Goal: Check status: Check status

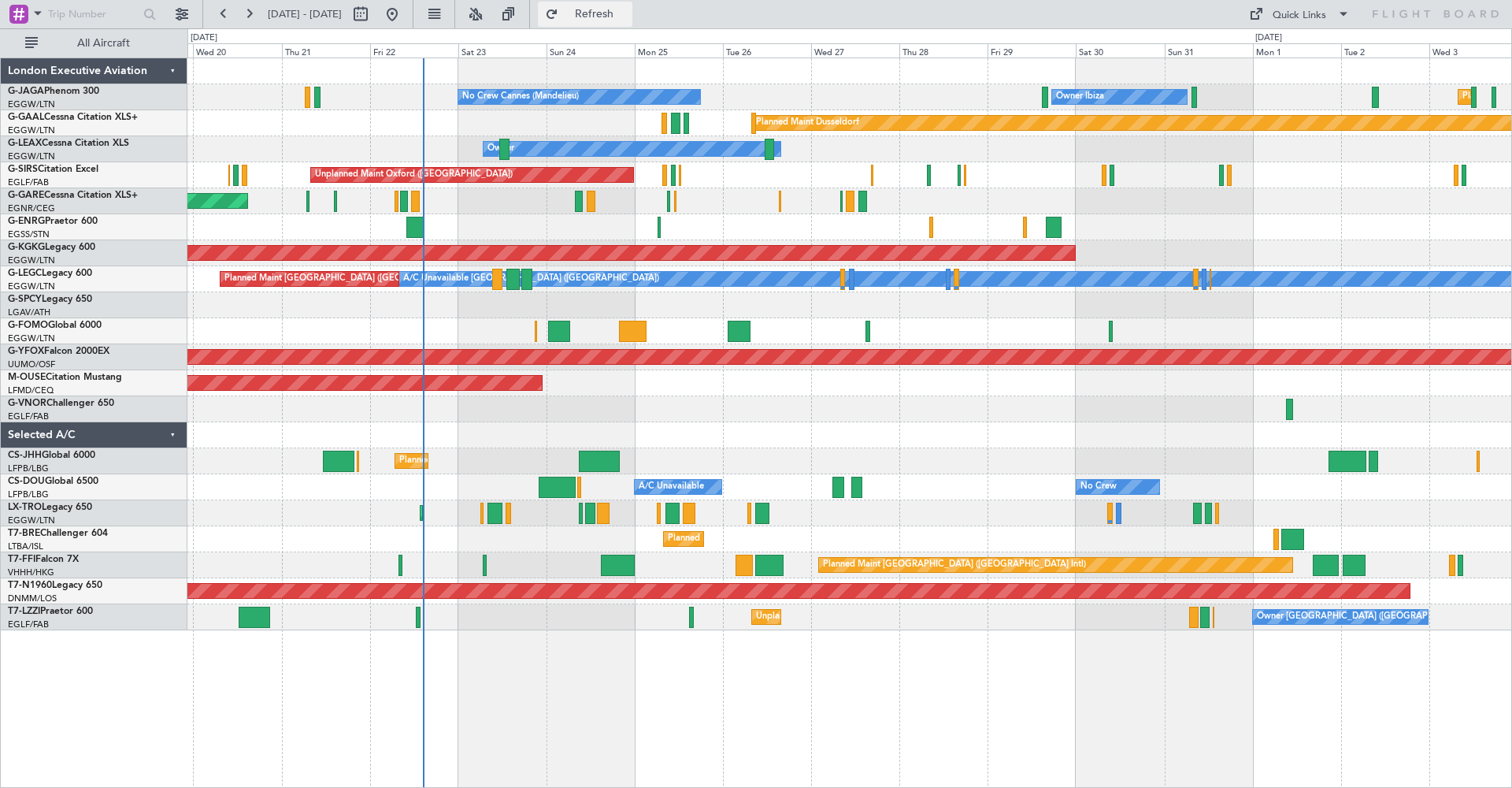
click at [628, 11] on span "Refresh" at bounding box center [595, 14] width 66 height 11
click at [373, 17] on button at bounding box center [361, 15] width 25 height 25
select select "8"
select select "2025"
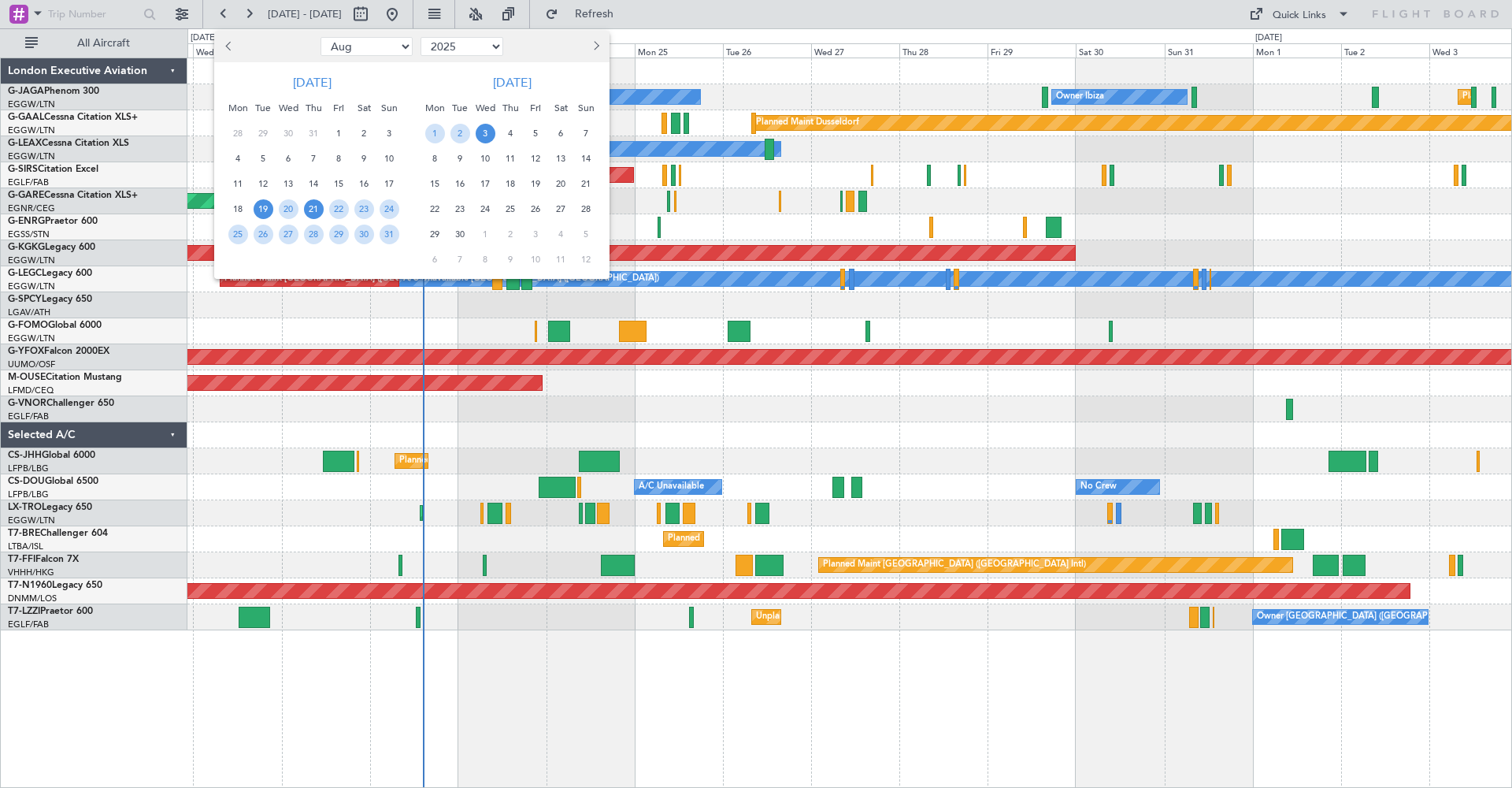
click at [312, 205] on span "21" at bounding box center [313, 209] width 19 height 19
click at [519, 132] on span "4" at bounding box center [511, 133] width 19 height 19
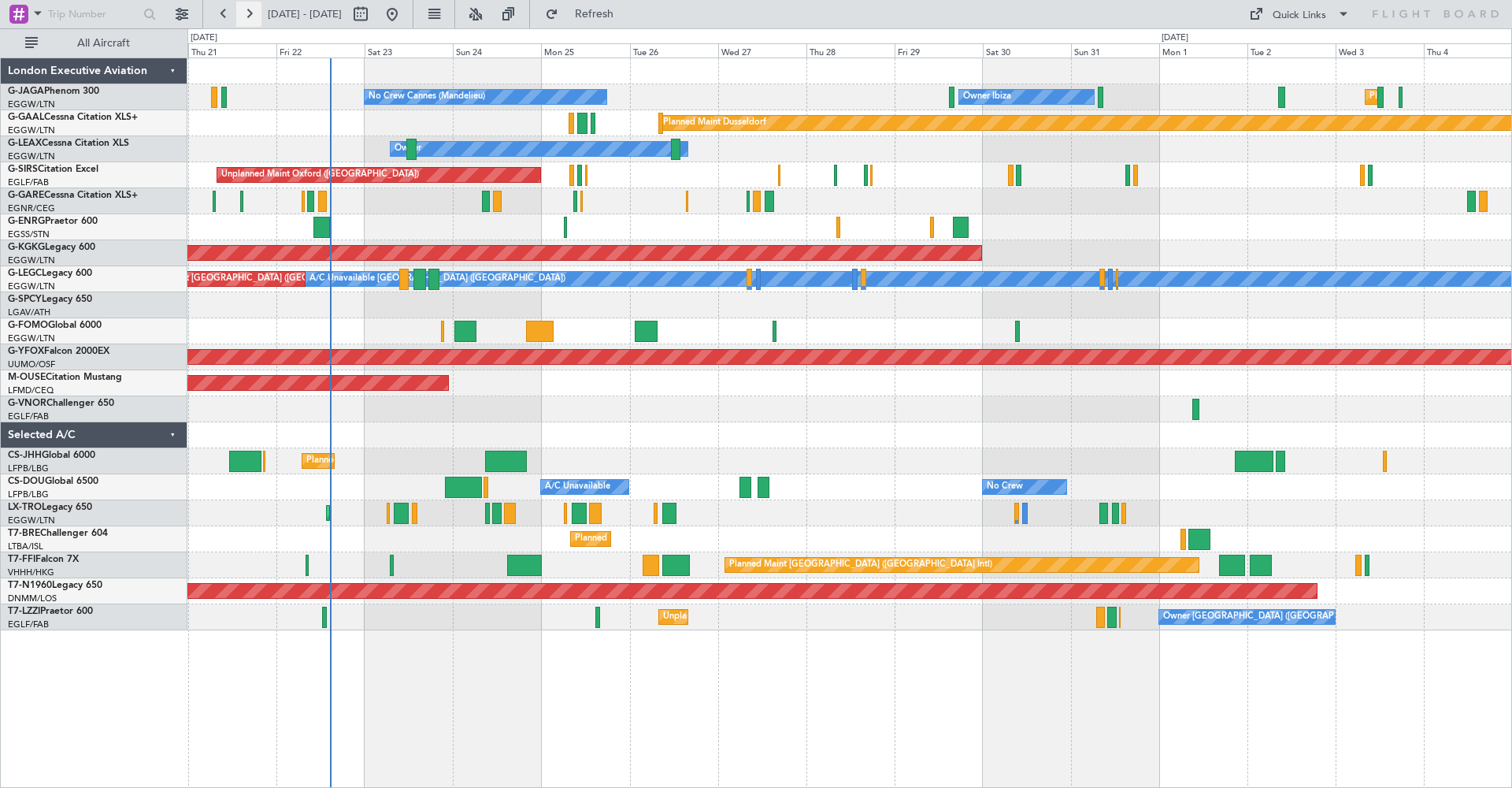
click at [249, 16] on button at bounding box center [249, 15] width 25 height 25
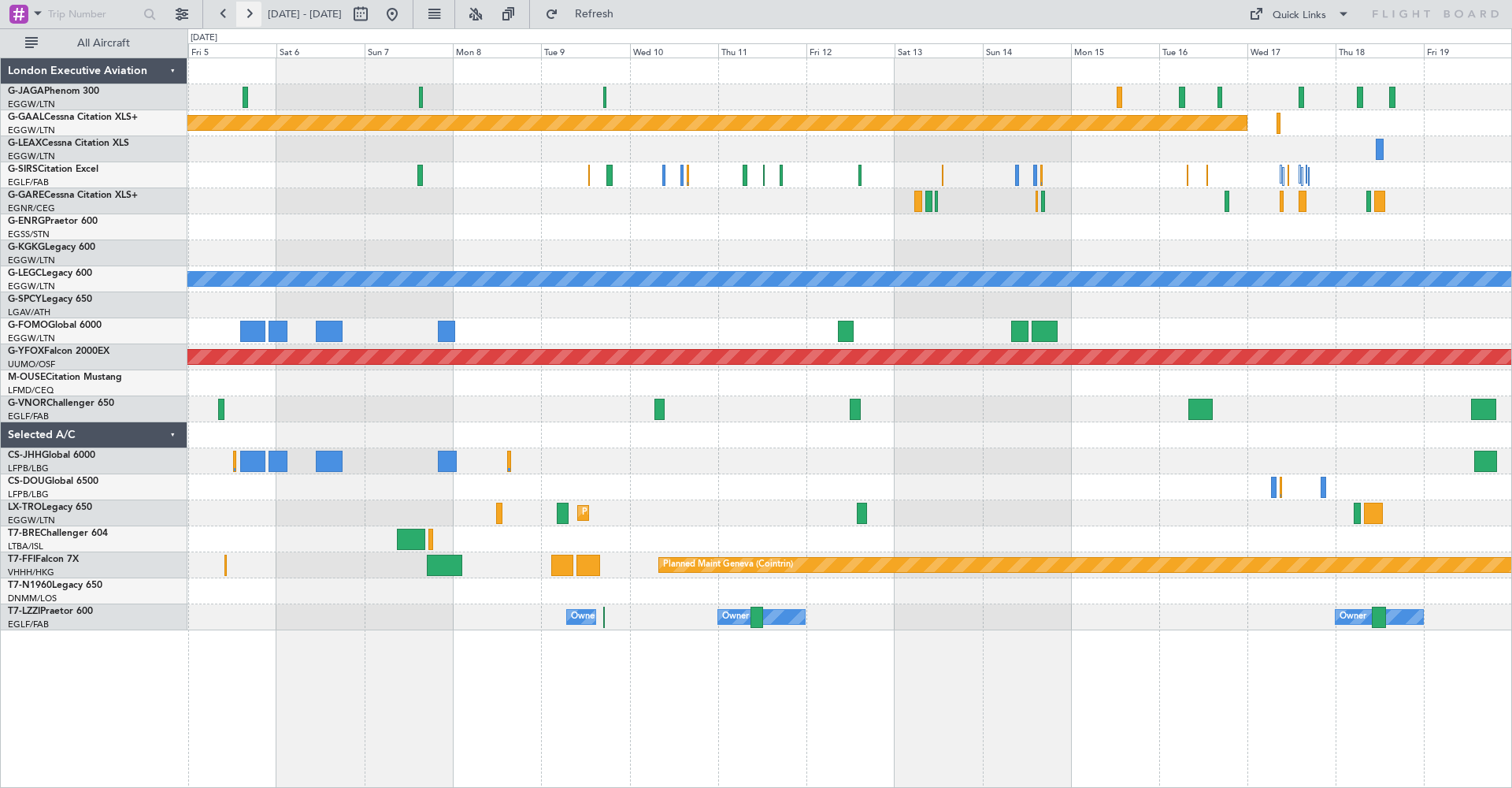
click at [249, 16] on button at bounding box center [249, 15] width 25 height 25
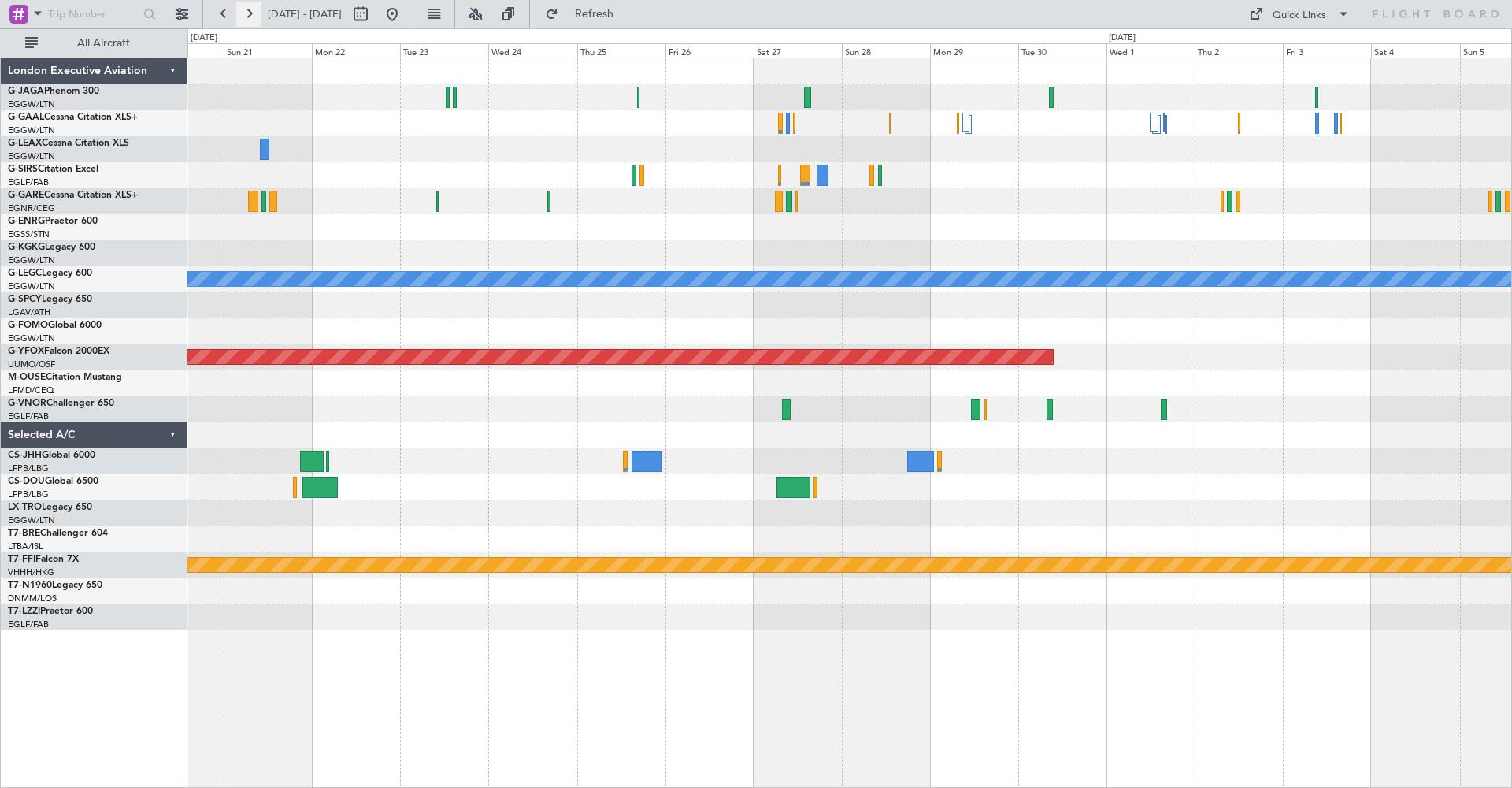
click at [245, 15] on button at bounding box center [249, 15] width 25 height 25
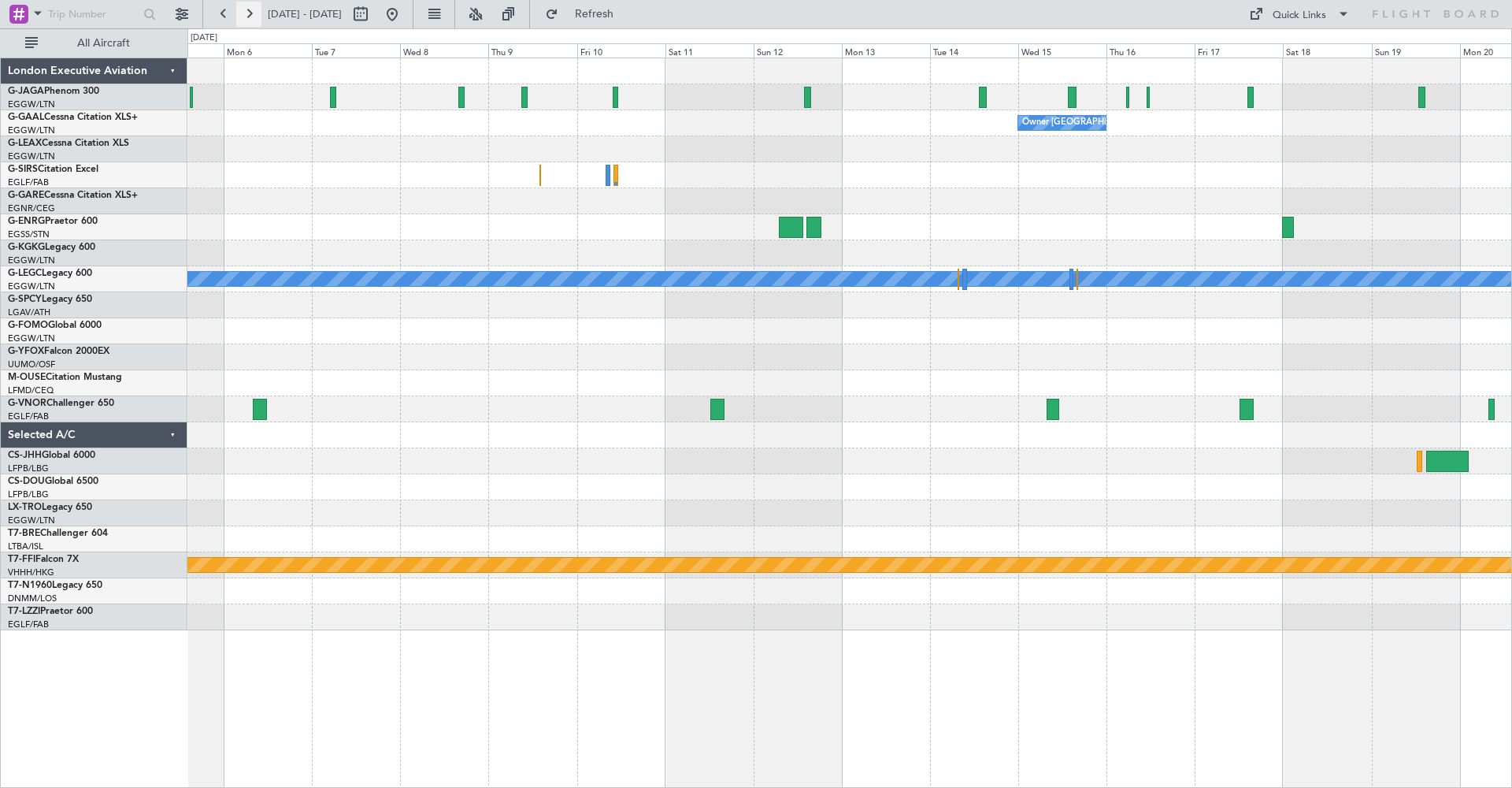
click at [254, 11] on button at bounding box center [249, 15] width 25 height 25
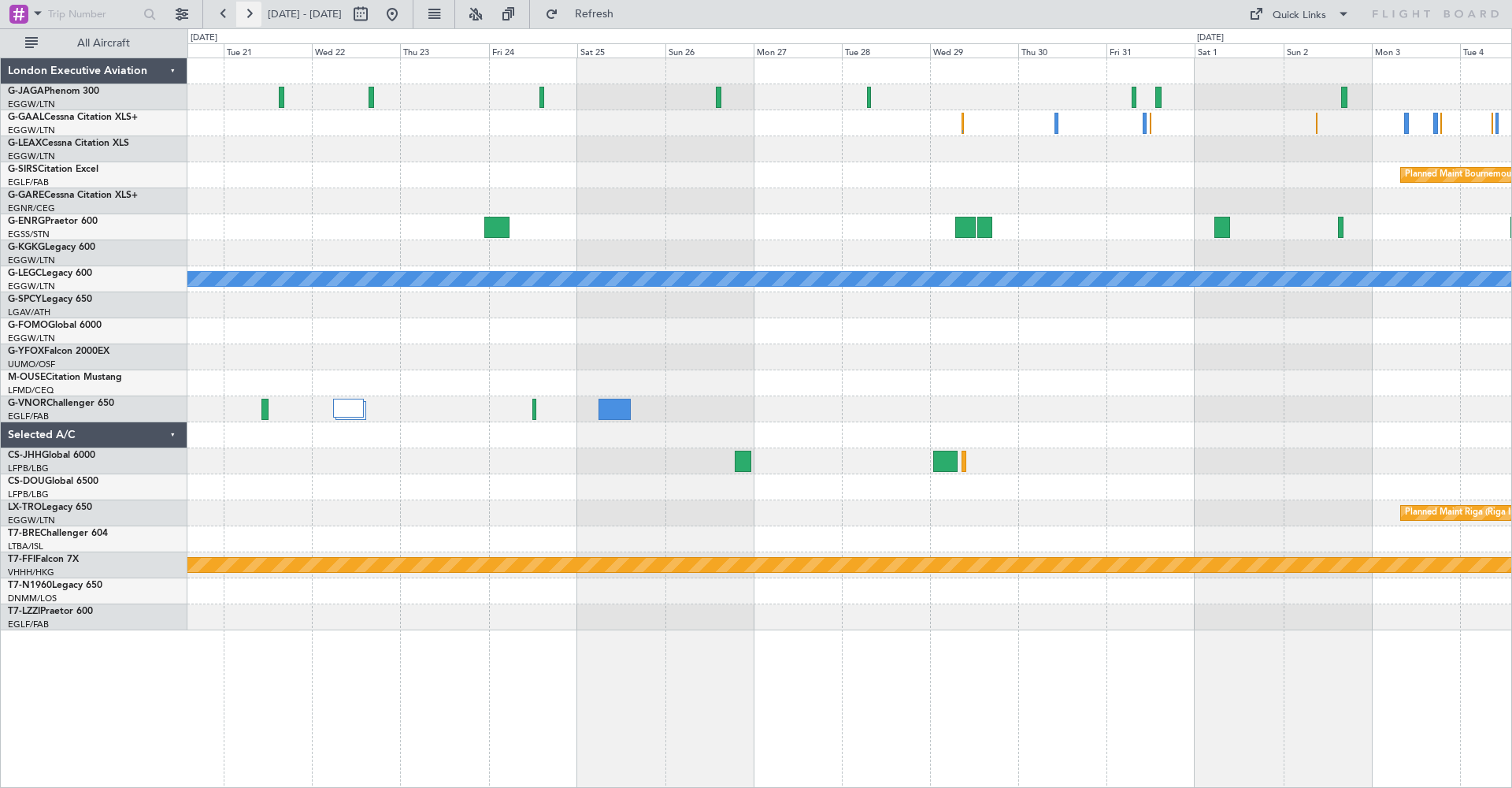
click at [258, 11] on button at bounding box center [249, 15] width 25 height 25
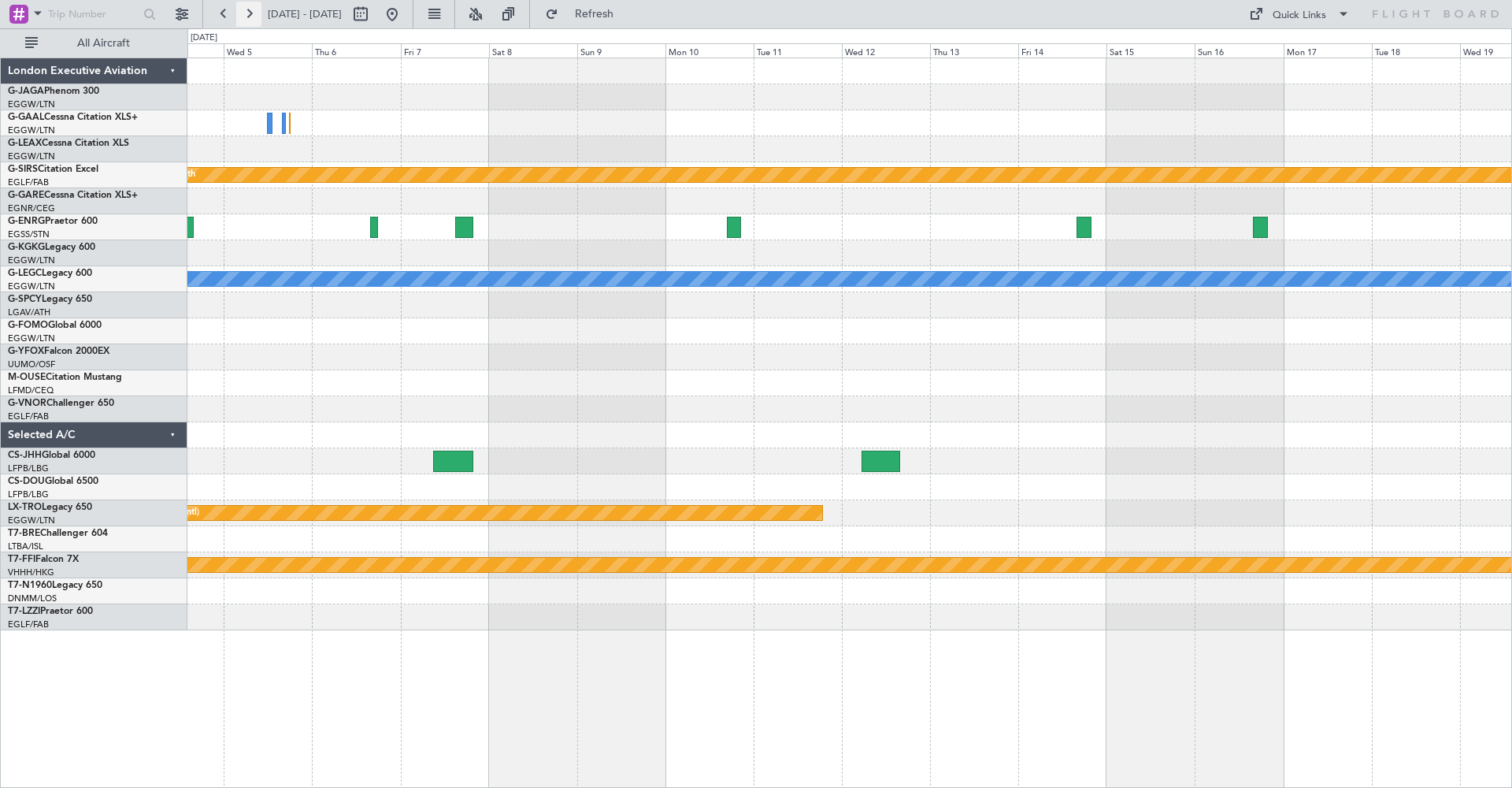
click at [248, 11] on button at bounding box center [249, 15] width 25 height 25
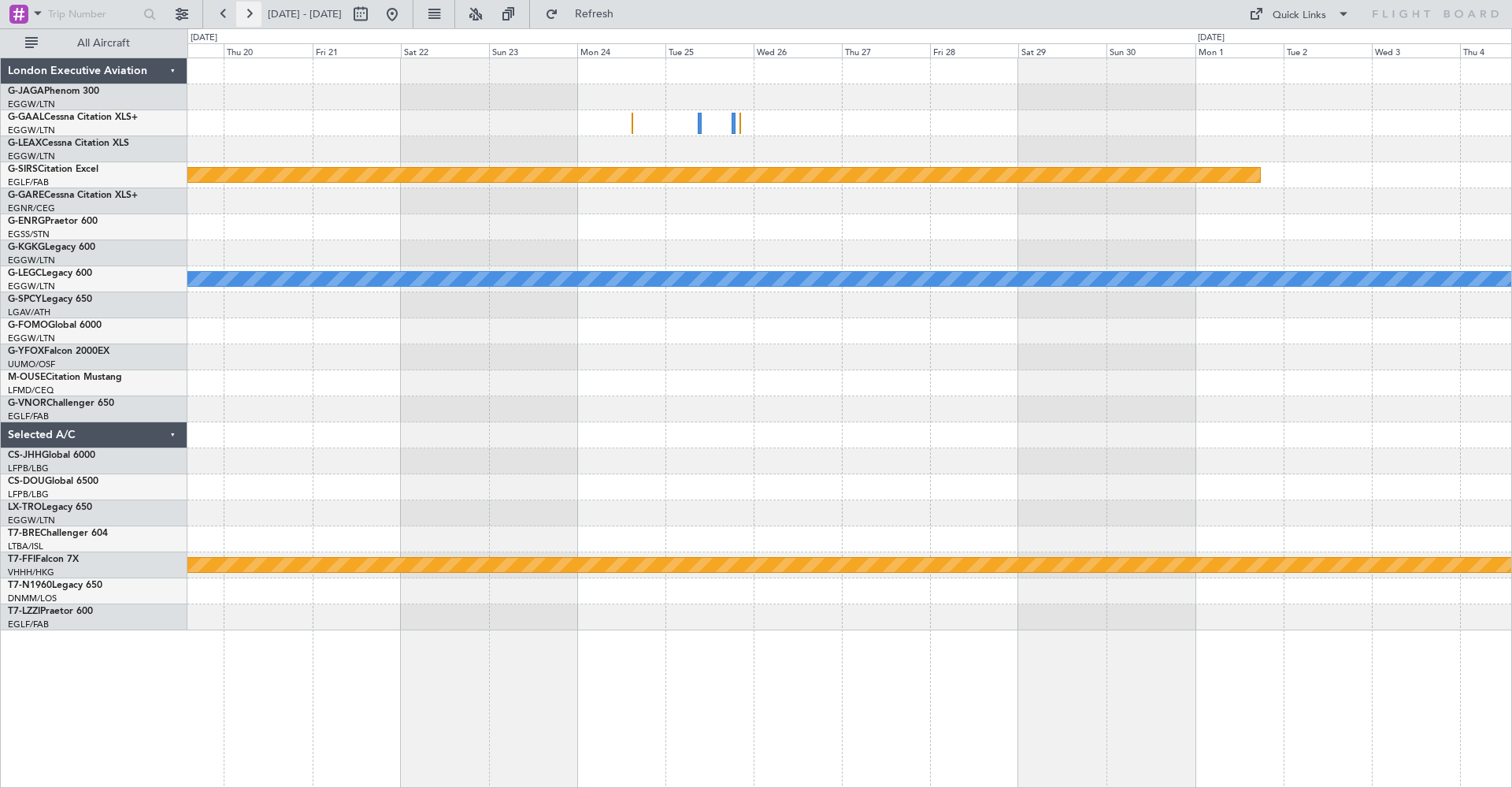
click at [248, 11] on button at bounding box center [249, 15] width 25 height 25
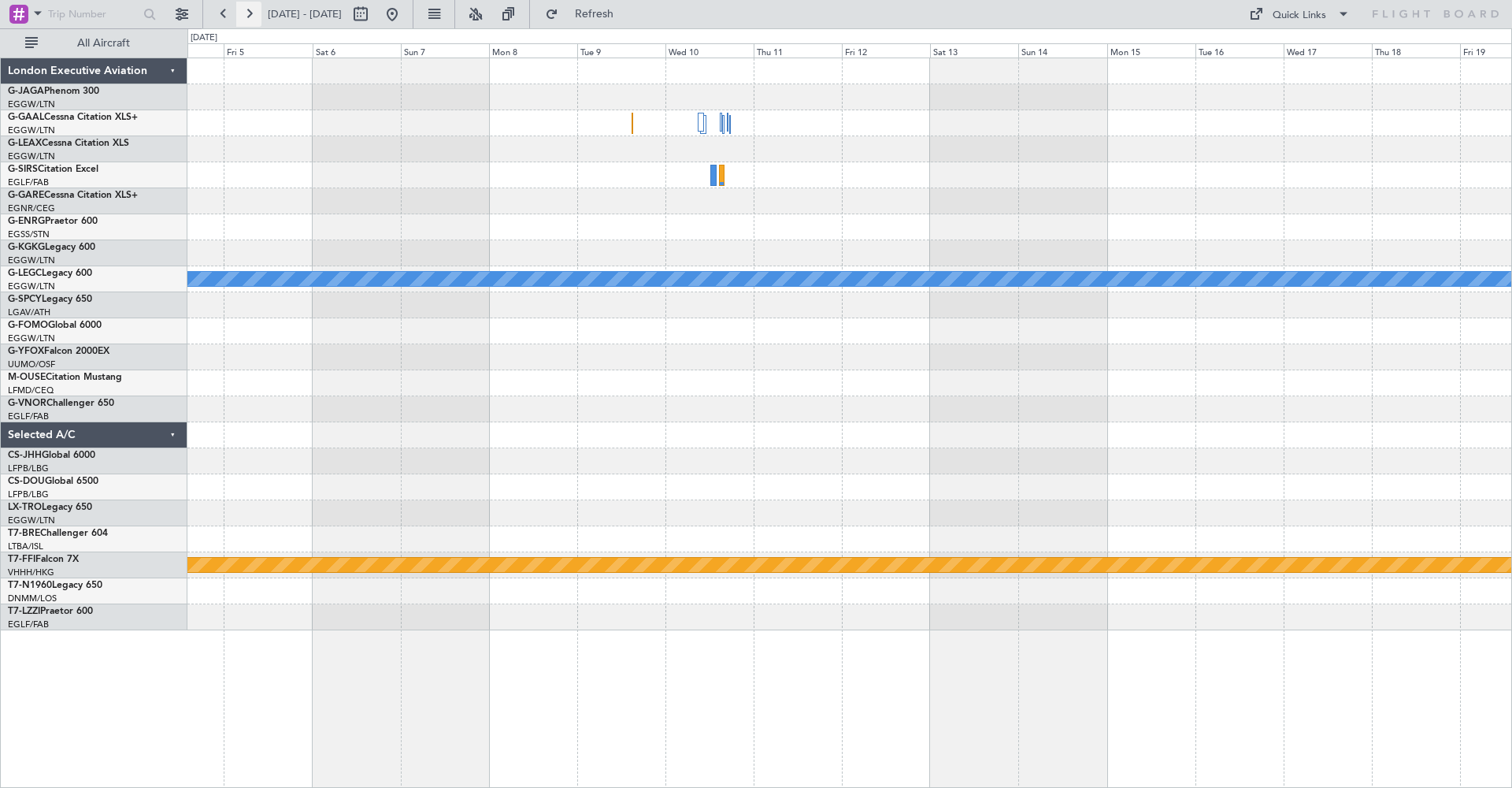
click at [248, 11] on button at bounding box center [249, 15] width 25 height 25
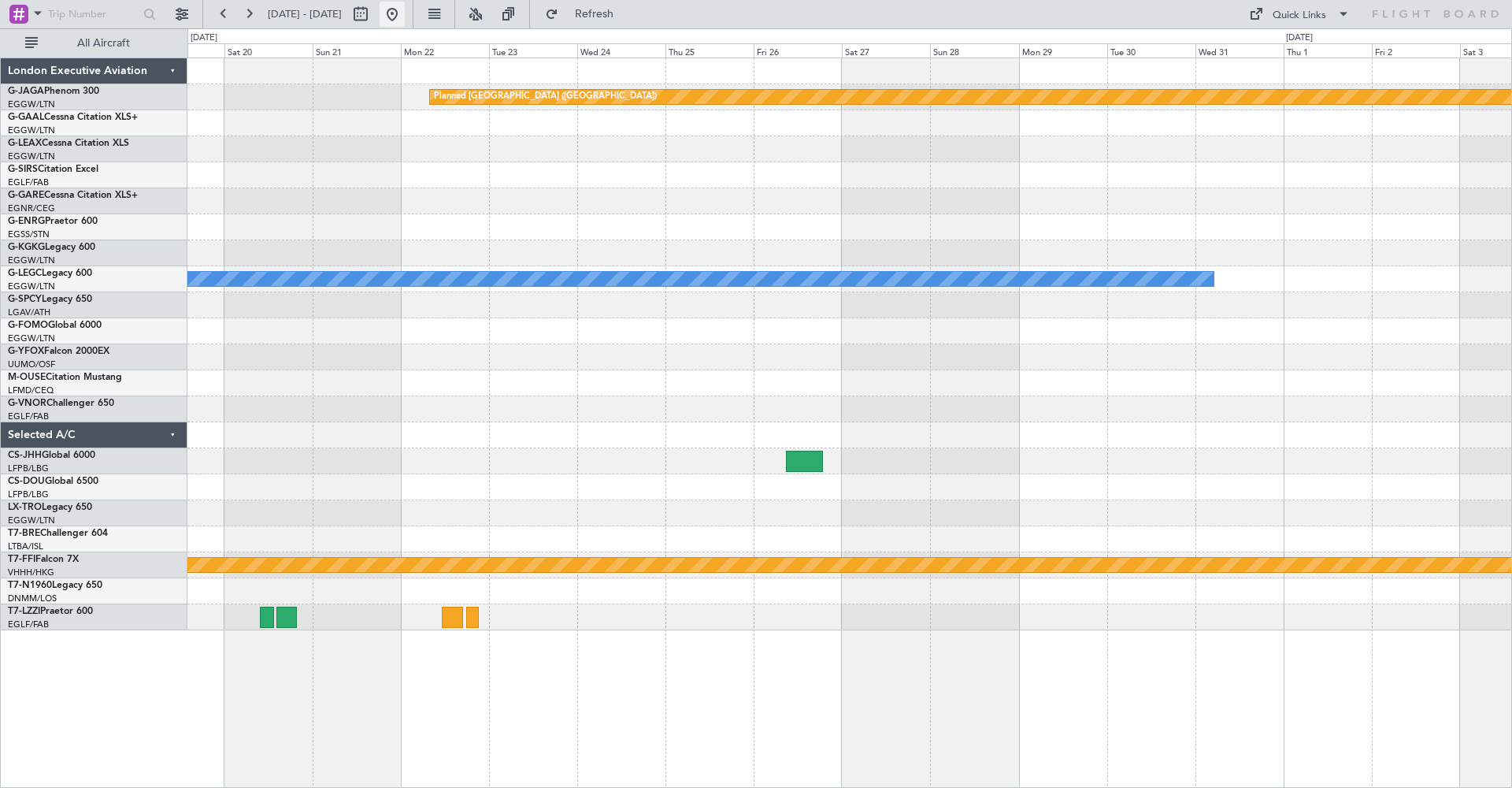
click at [405, 15] on button at bounding box center [392, 15] width 25 height 25
